Goal: Task Accomplishment & Management: Use online tool/utility

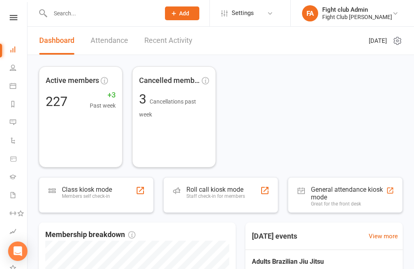
click at [224, 200] on div "Roll call kiosk mode Staff check-in for members" at bounding box center [215, 196] width 59 height 21
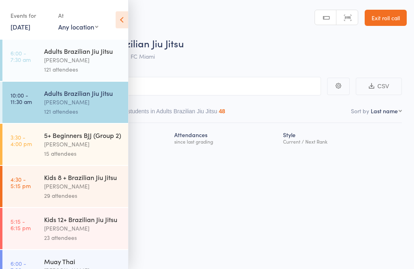
click at [118, 20] on icon at bounding box center [122, 19] width 13 height 17
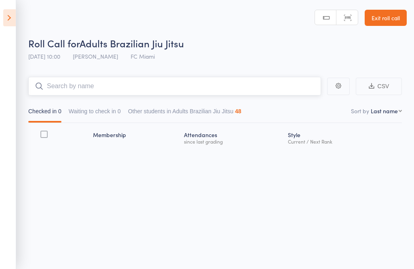
click at [135, 87] on input "search" at bounding box center [174, 86] width 293 height 19
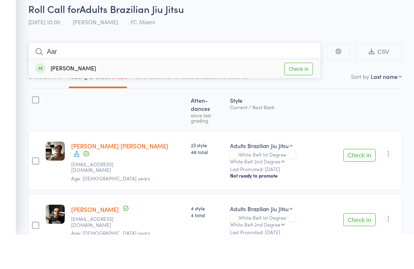
type input "Aar"
click at [299, 97] on link "Check in" at bounding box center [298, 103] width 29 height 13
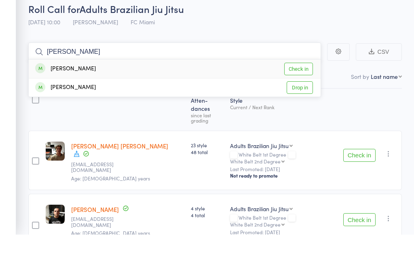
type input "[PERSON_NAME]"
click at [303, 97] on link "Check in" at bounding box center [298, 103] width 29 height 13
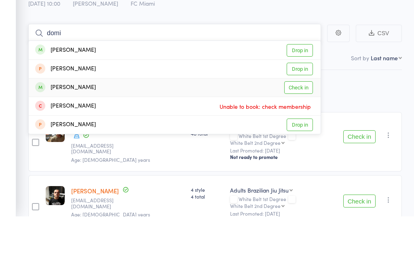
type input "domi"
click at [303, 134] on link "Check in" at bounding box center [298, 140] width 29 height 13
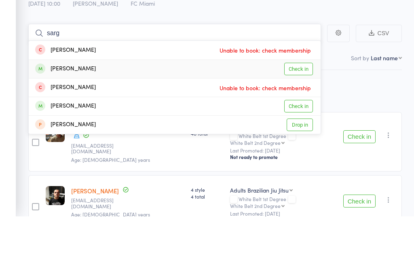
type input "sarg"
click at [305, 116] on link "Check in" at bounding box center [298, 122] width 29 height 13
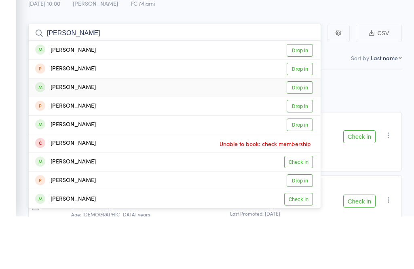
type input "[PERSON_NAME]"
click at [305, 134] on link "Drop in" at bounding box center [300, 140] width 26 height 13
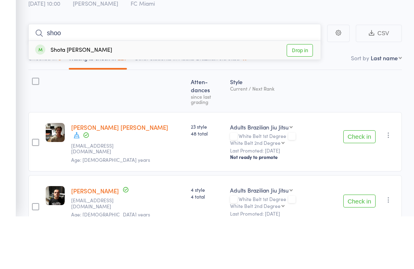
type input "shoo"
click at [301, 97] on link "Drop in" at bounding box center [300, 103] width 26 height 13
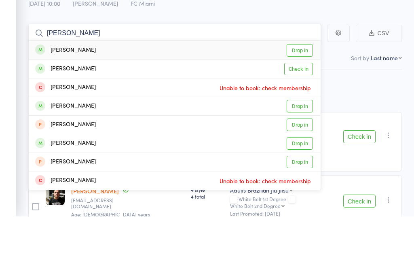
type input "[PERSON_NAME]"
click at [304, 116] on link "Check in" at bounding box center [298, 122] width 29 height 13
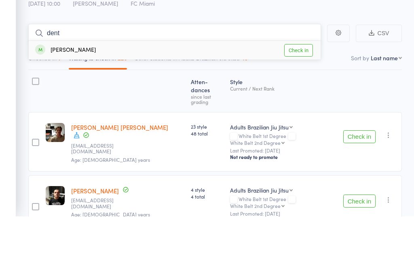
type input "dent"
click at [305, 97] on link "Check in" at bounding box center [298, 103] width 29 height 13
